Goal: Task Accomplishment & Management: Use online tool/utility

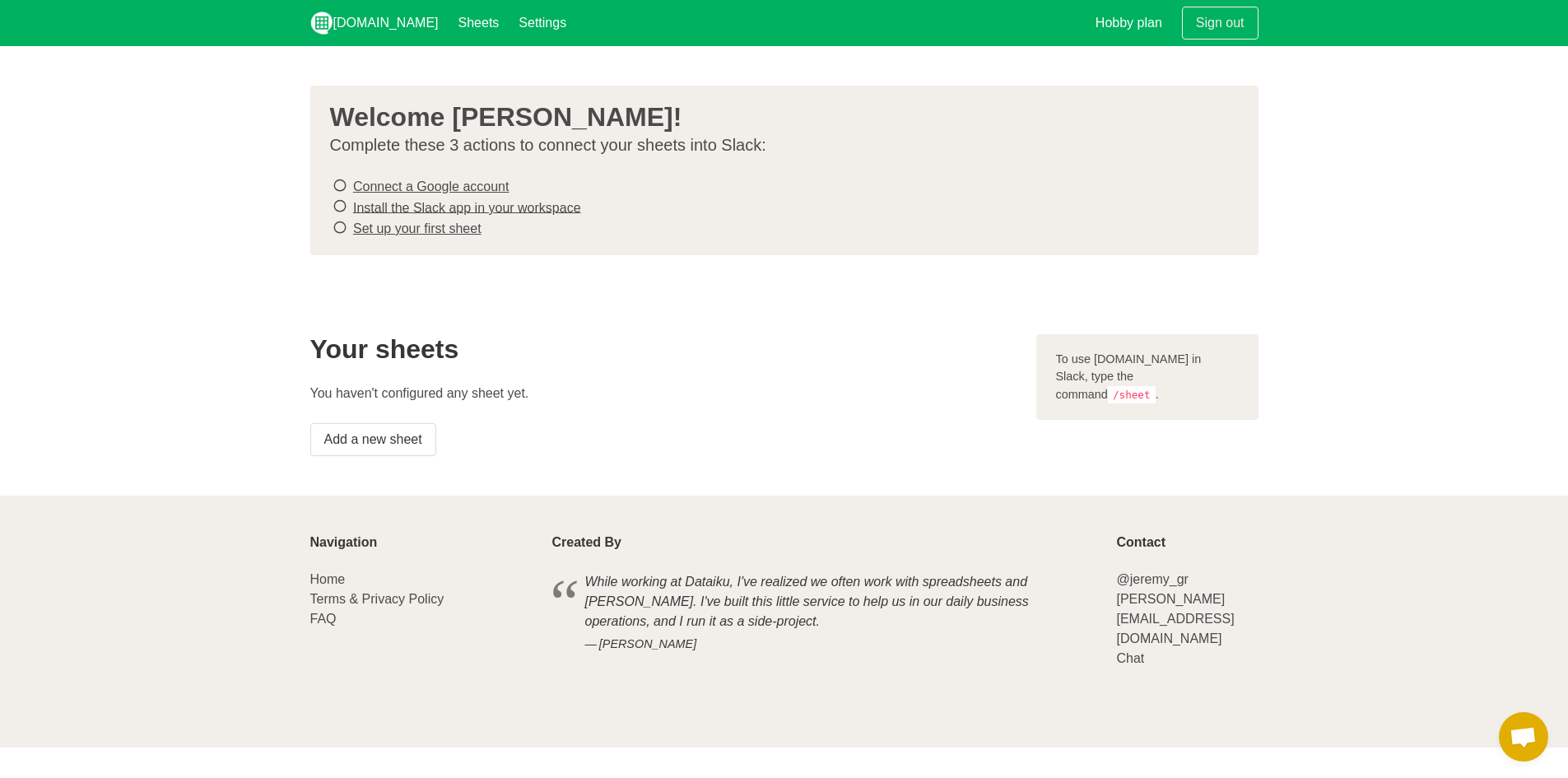
click at [424, 184] on link "Connect a Google account" at bounding box center [430, 186] width 155 height 14
click at [443, 200] on link "Install the Slack app in your workspace" at bounding box center [467, 207] width 228 height 14
click at [522, 290] on section "Welcome Markus Malmo! Complete these 3 actions to connect your sheets into Slac…" at bounding box center [784, 170] width 1568 height 249
